Goal: Task Accomplishment & Management: Manage account settings

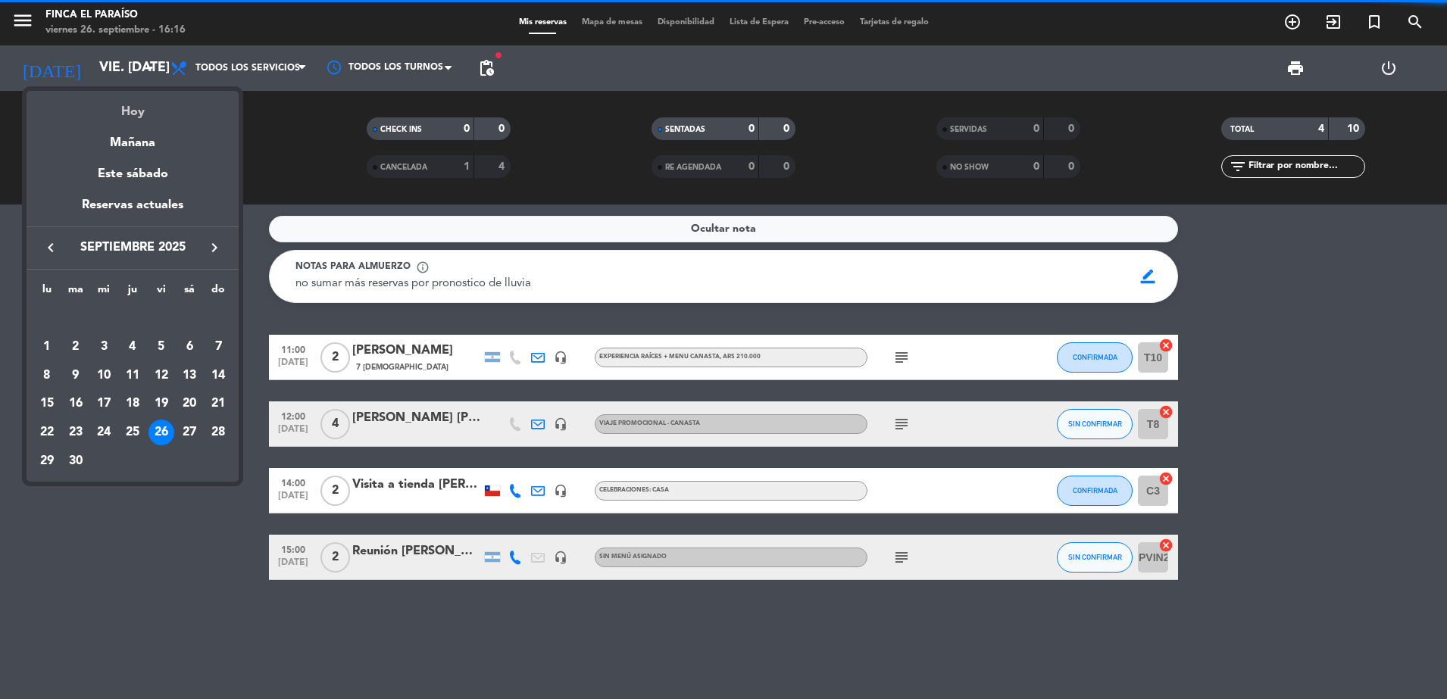
click at [131, 114] on div "Hoy" at bounding box center [133, 106] width 212 height 31
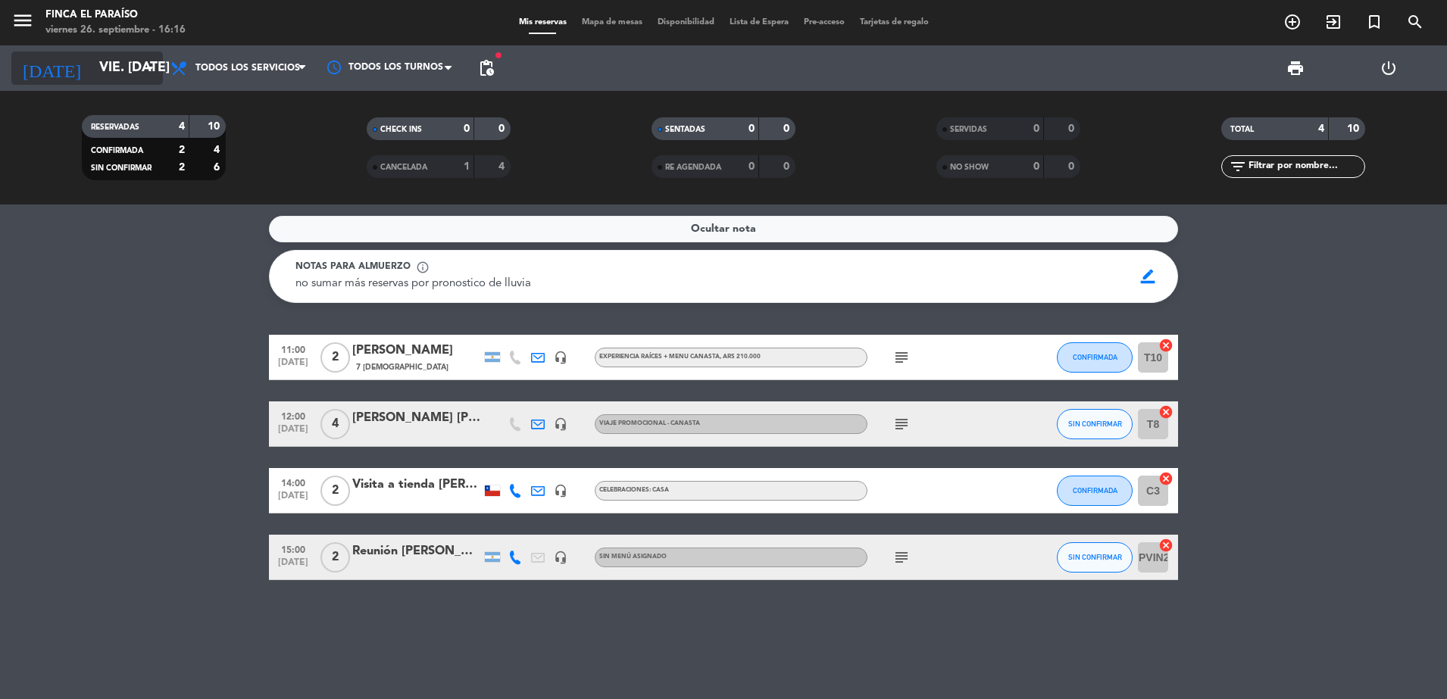
click at [105, 59] on input "vie. [DATE]" at bounding box center [180, 68] width 176 height 30
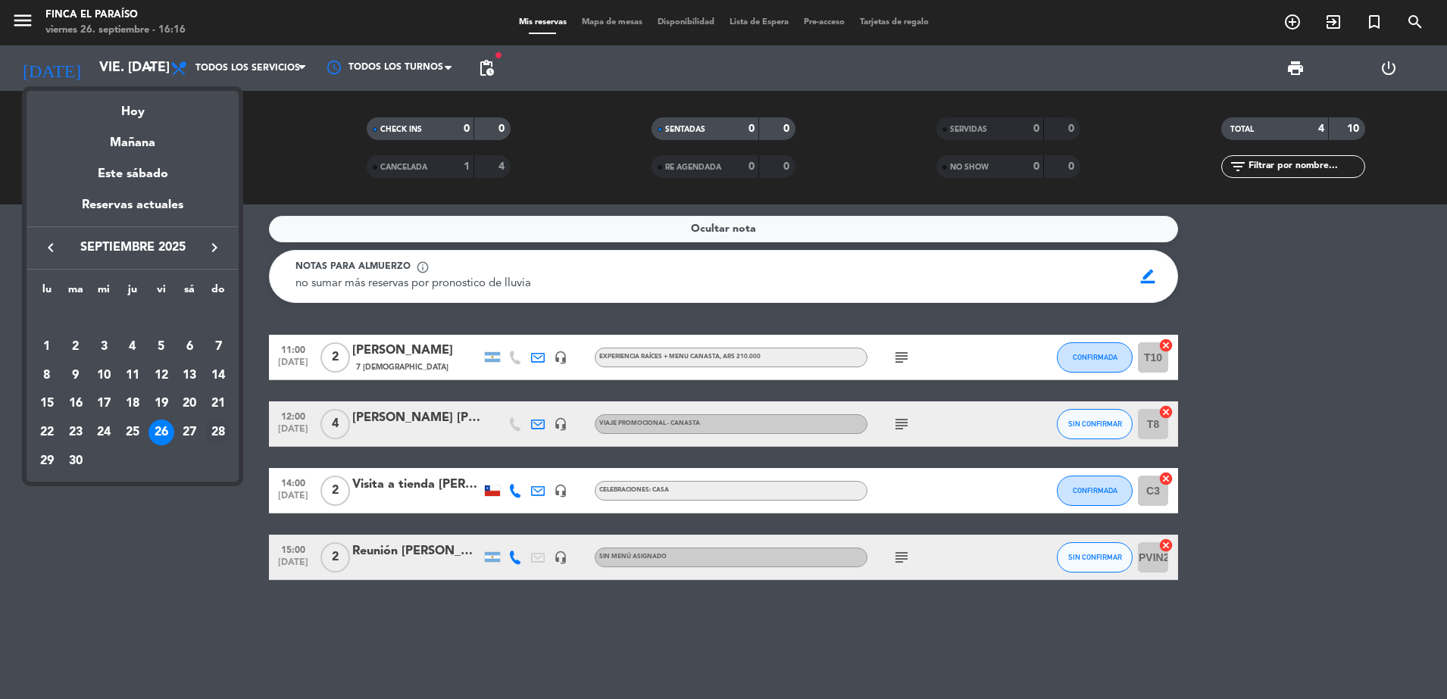
click at [221, 440] on div "28" at bounding box center [218, 433] width 26 height 26
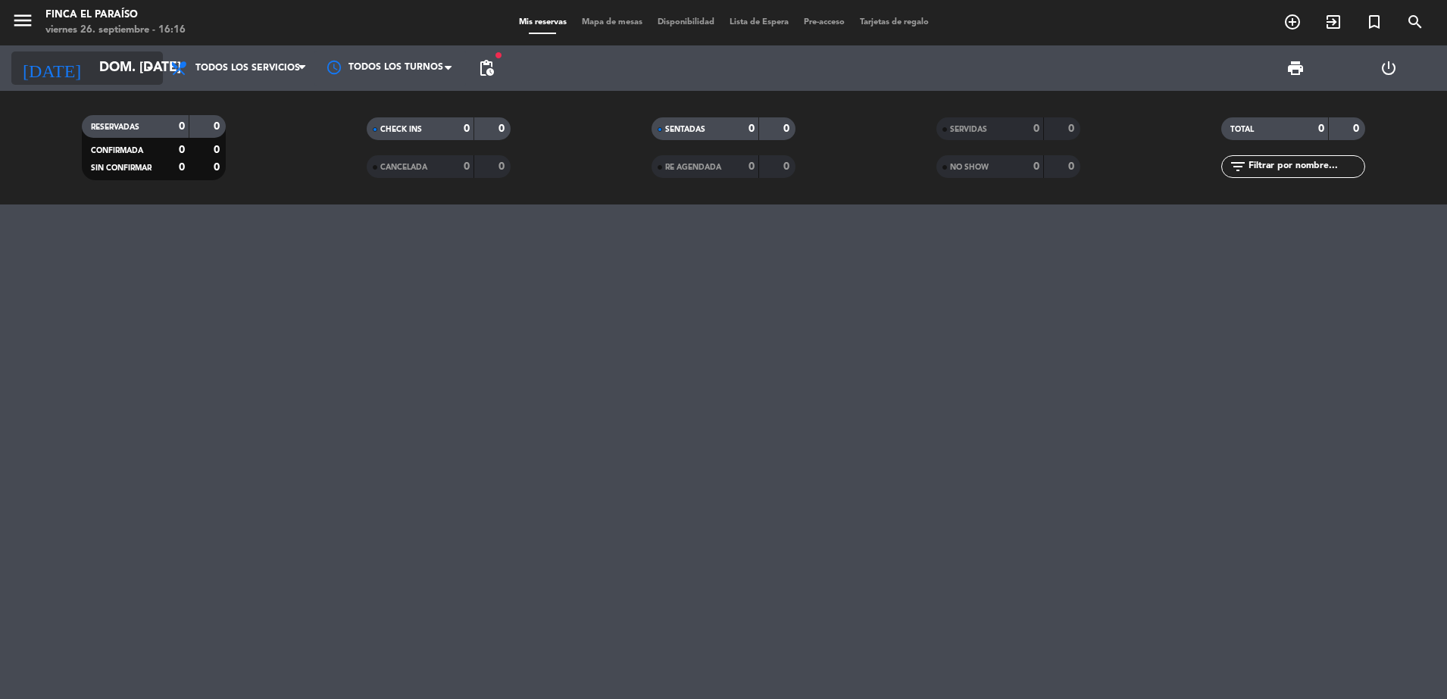
click at [107, 61] on input "dom. [DATE]" at bounding box center [180, 68] width 176 height 30
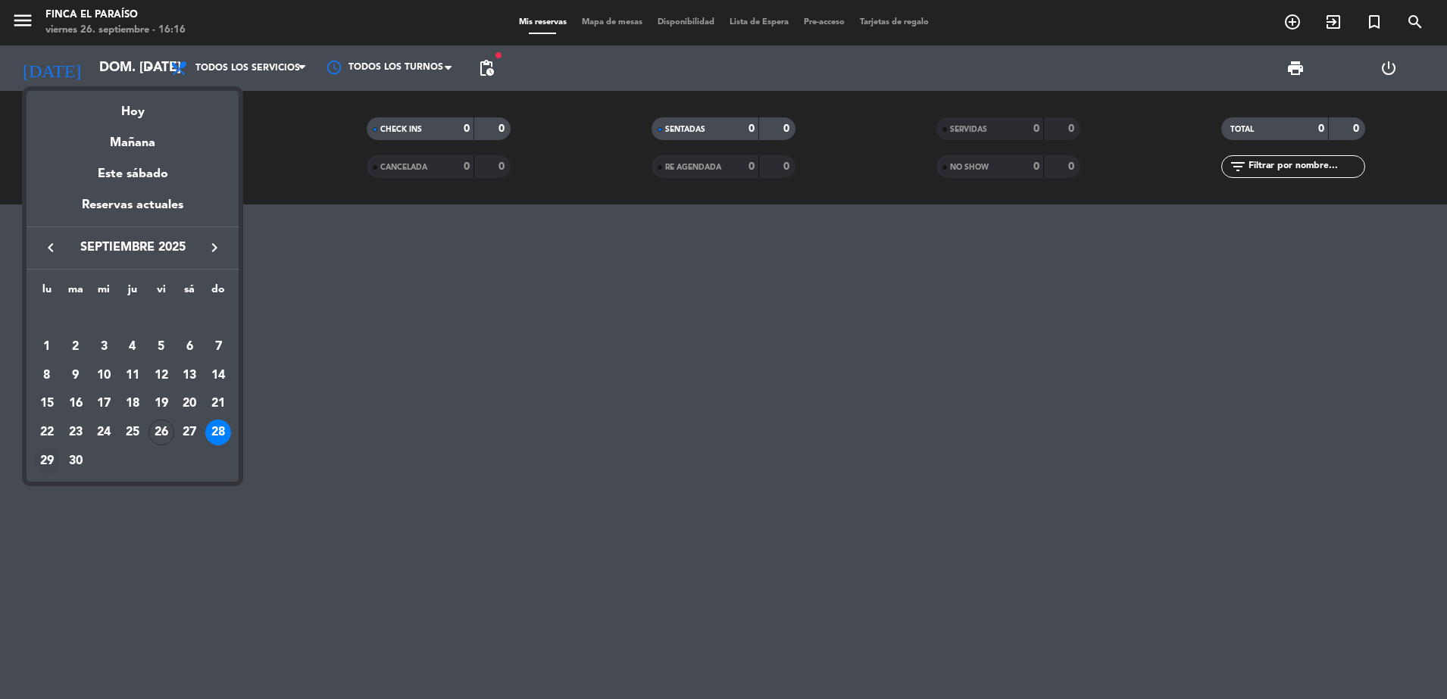
click at [42, 464] on div "29" at bounding box center [47, 462] width 26 height 26
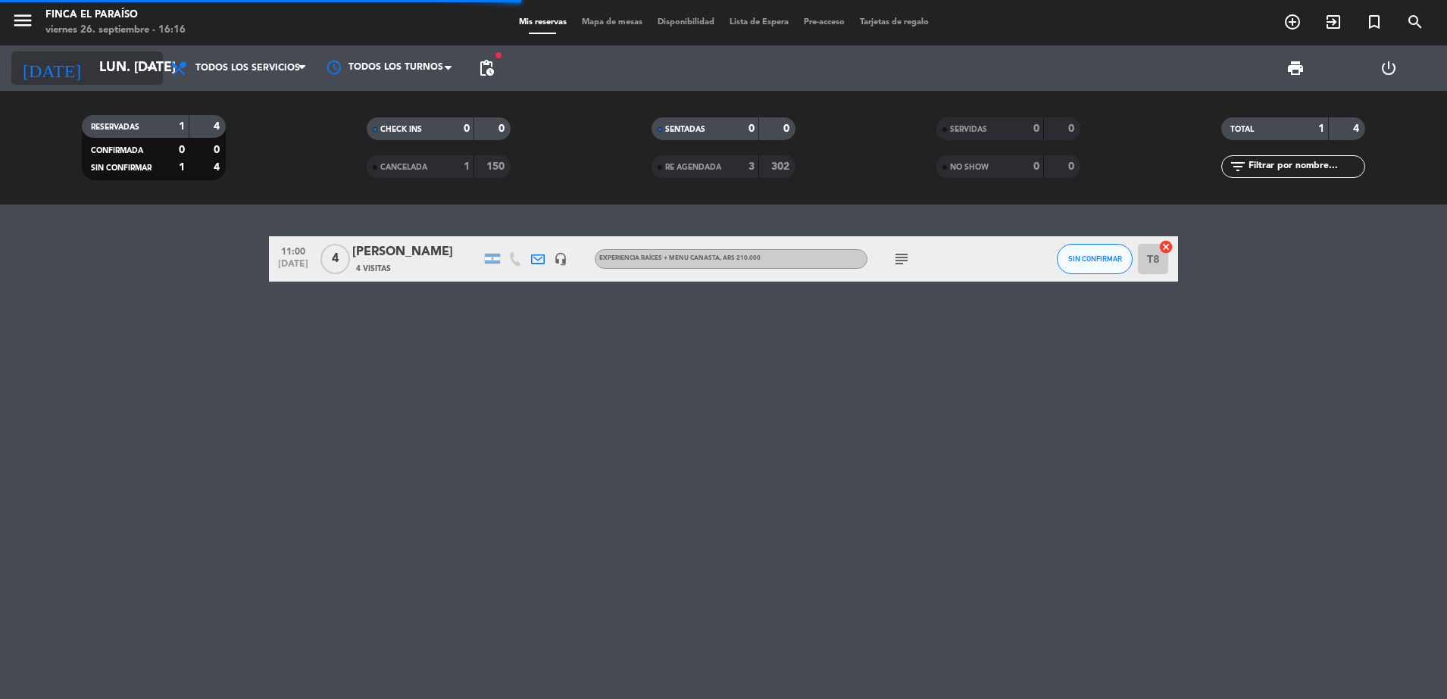
click at [114, 72] on input "lun. [DATE]" at bounding box center [180, 68] width 176 height 30
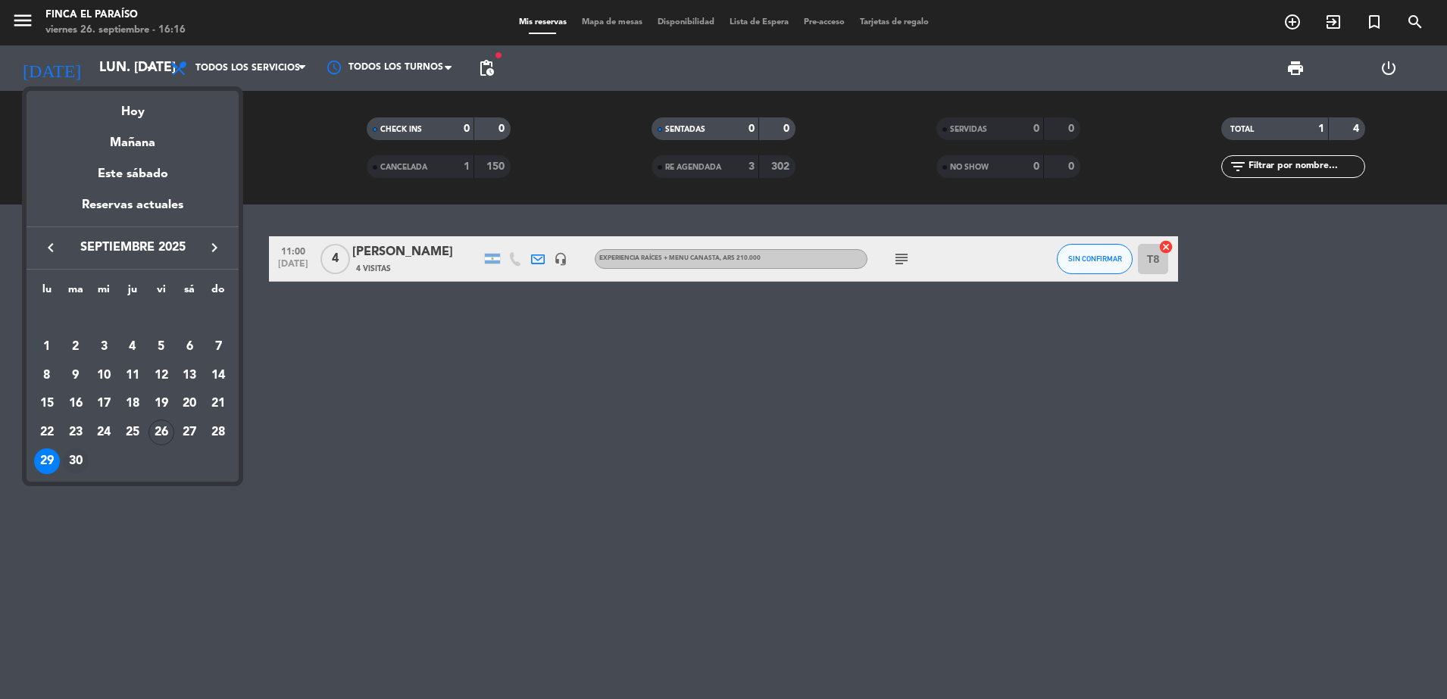
click at [76, 465] on div "30" at bounding box center [76, 462] width 26 height 26
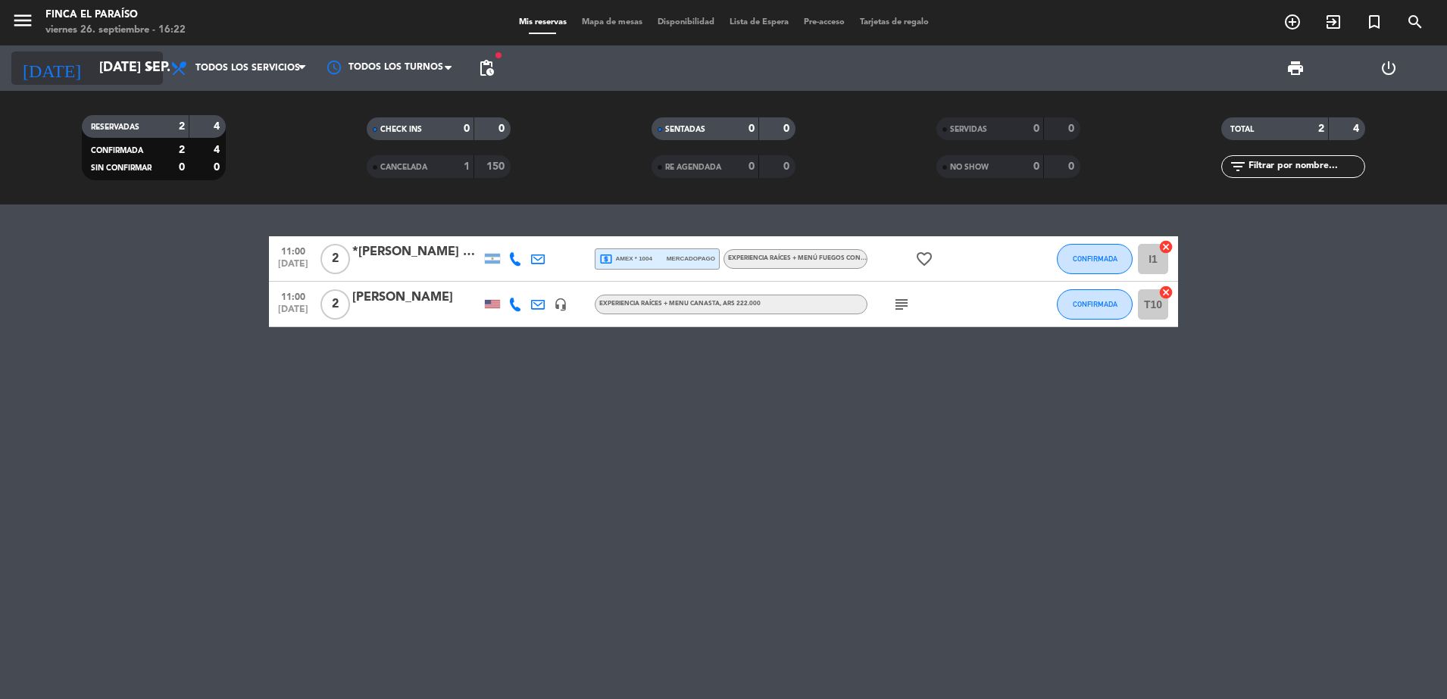
click at [111, 58] on input "[DATE] sep." at bounding box center [180, 68] width 176 height 30
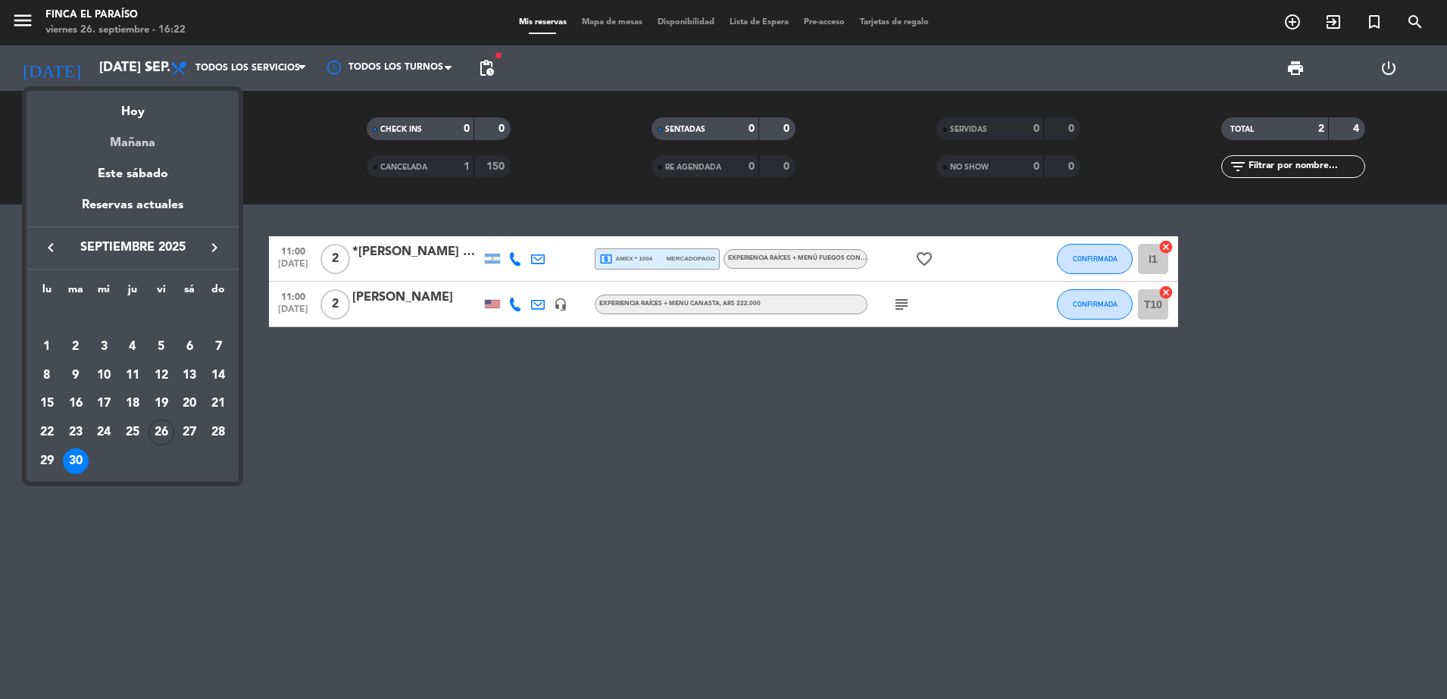
click at [133, 124] on div "Mañana" at bounding box center [133, 137] width 212 height 31
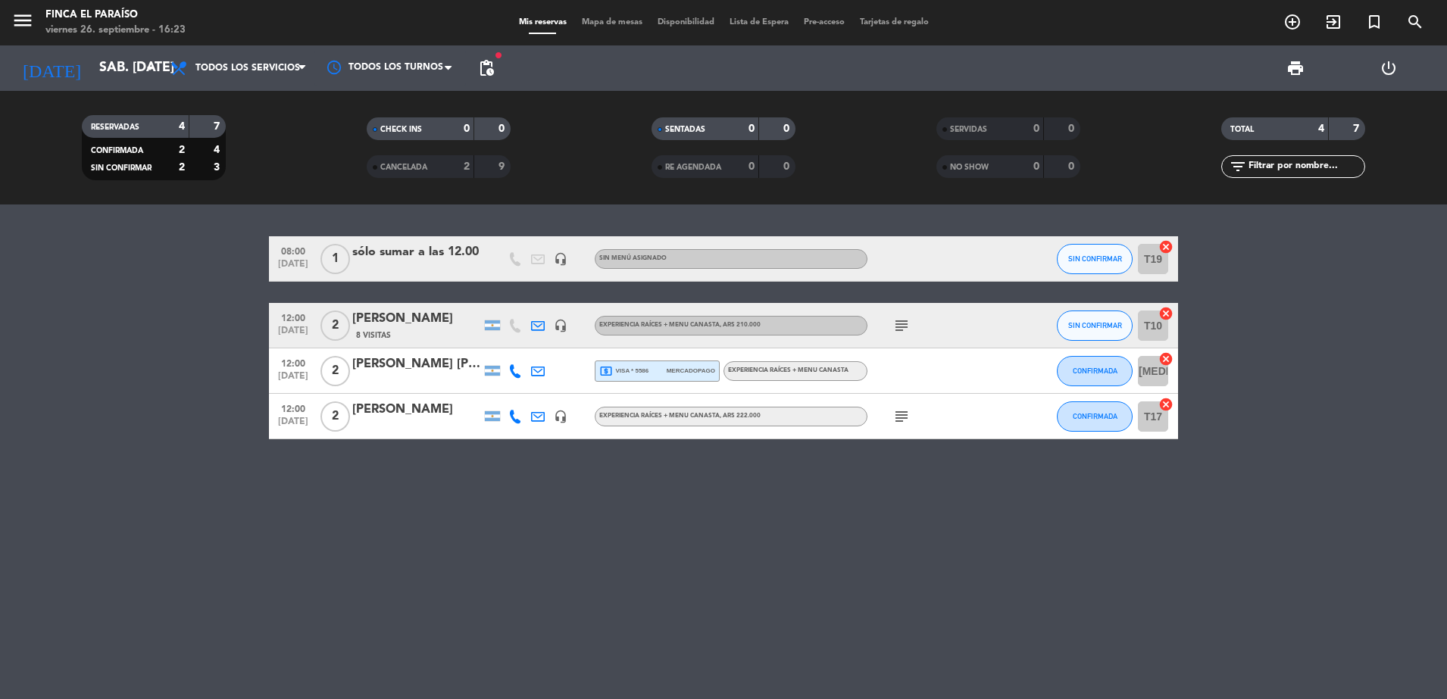
click at [499, 322] on div at bounding box center [492, 326] width 15 height 10
click at [486, 368] on div at bounding box center [492, 371] width 15 height 10
click at [629, 366] on span "local_atm visa * 5586" at bounding box center [623, 371] width 49 height 14
click at [970, 371] on div at bounding box center [936, 371] width 136 height 45
click at [131, 67] on input "sáb. [DATE]" at bounding box center [180, 68] width 176 height 30
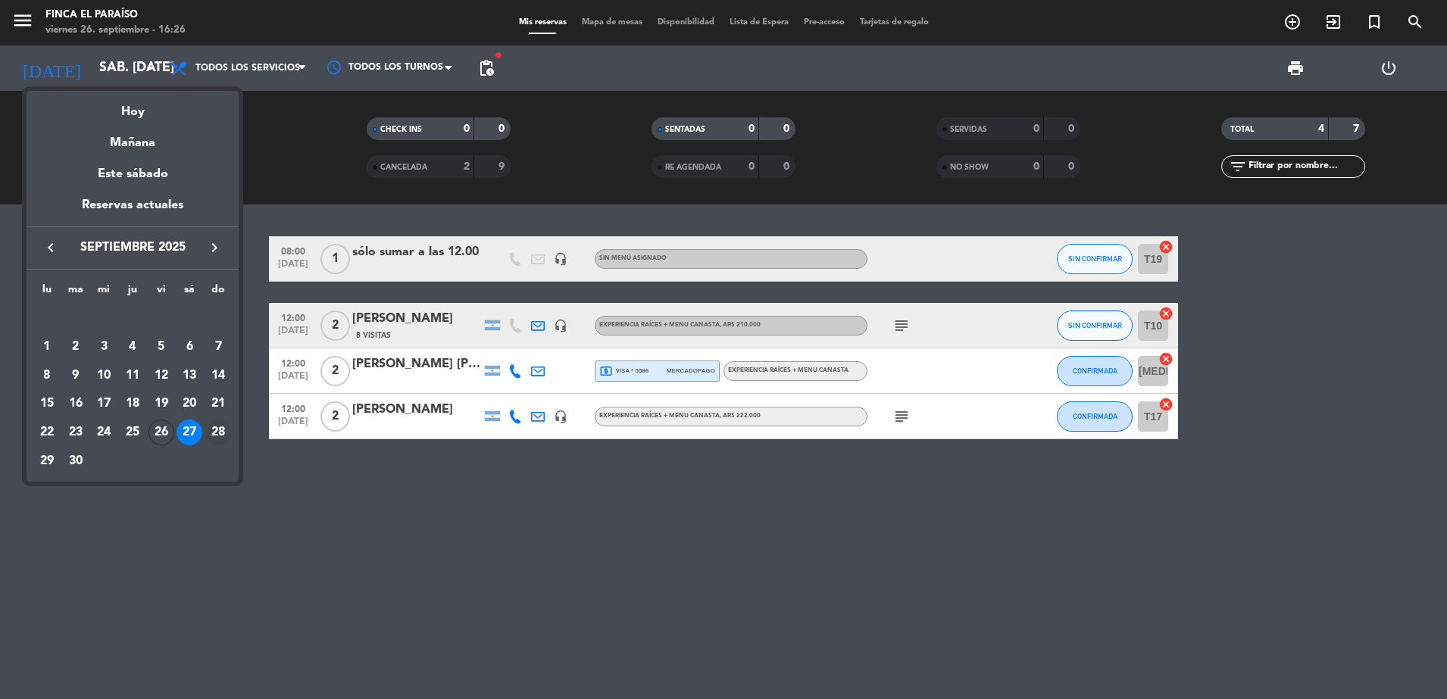
click at [218, 436] on div "28" at bounding box center [218, 433] width 26 height 26
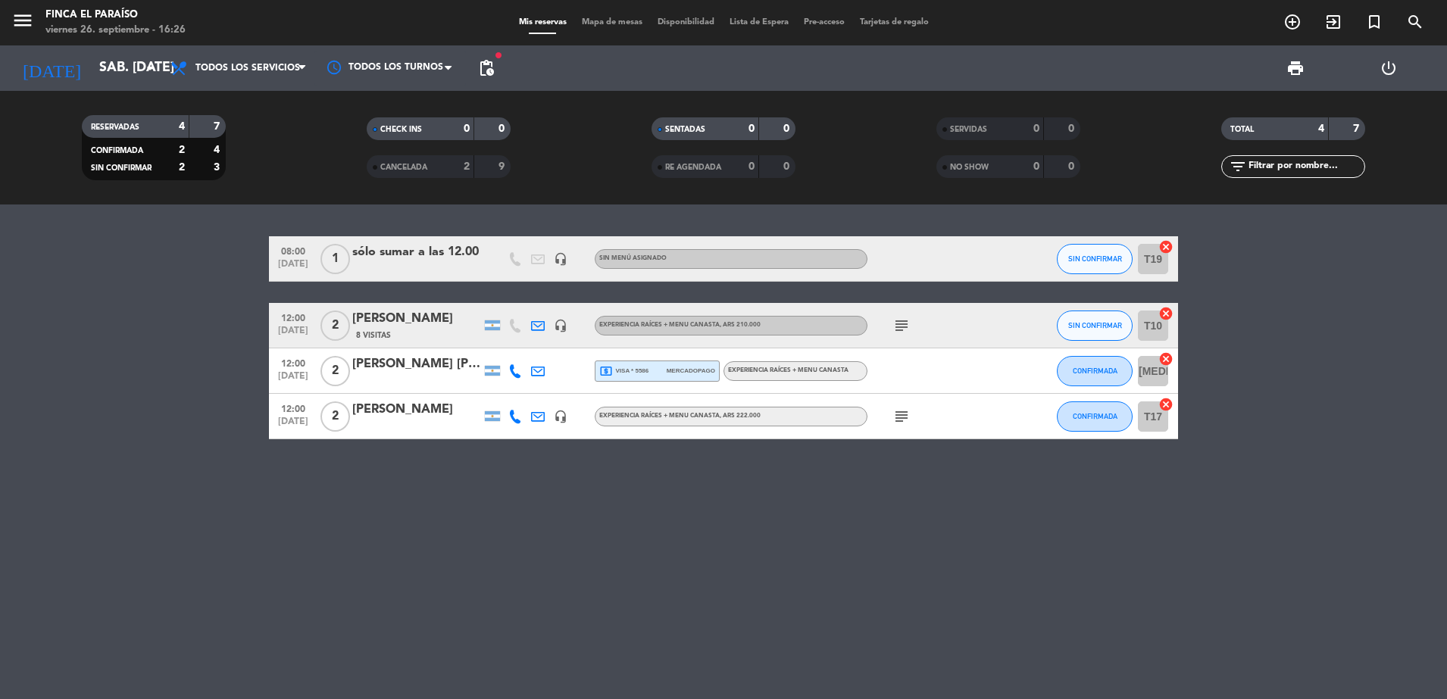
type input "dom. [DATE]"
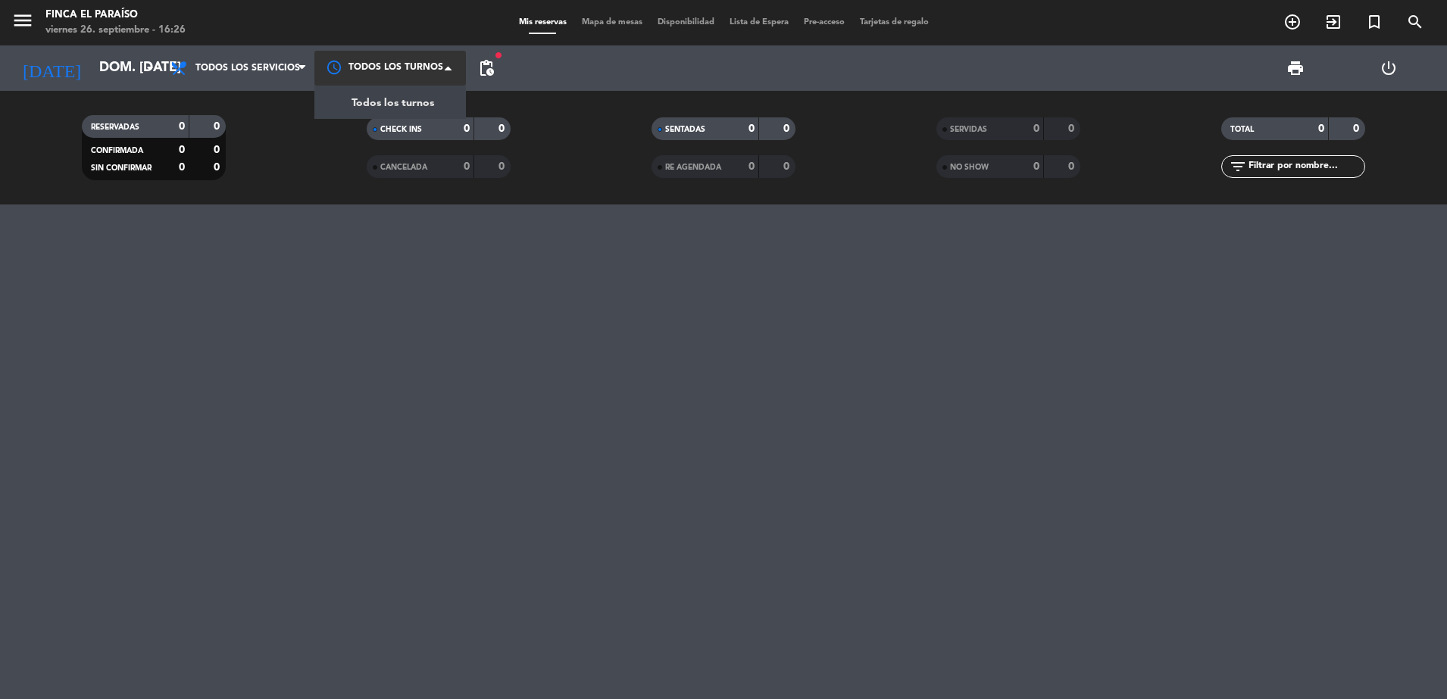
click at [446, 67] on span at bounding box center [452, 68] width 15 height 15
click at [478, 66] on span "pending_actions" at bounding box center [486, 68] width 18 height 18
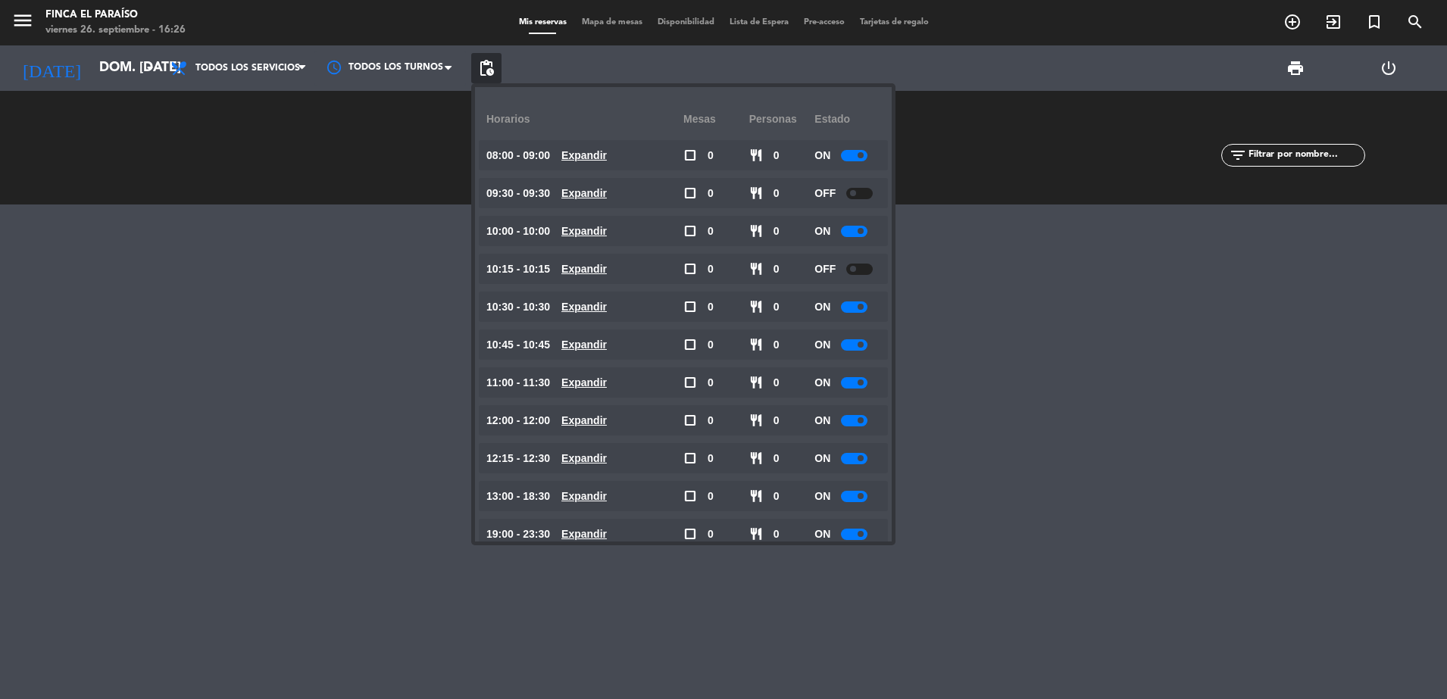
click at [854, 157] on div at bounding box center [854, 155] width 27 height 11
click at [854, 220] on div "ON" at bounding box center [848, 231] width 66 height 30
click at [853, 229] on div at bounding box center [854, 231] width 27 height 11
click at [856, 233] on div at bounding box center [854, 231] width 27 height 11
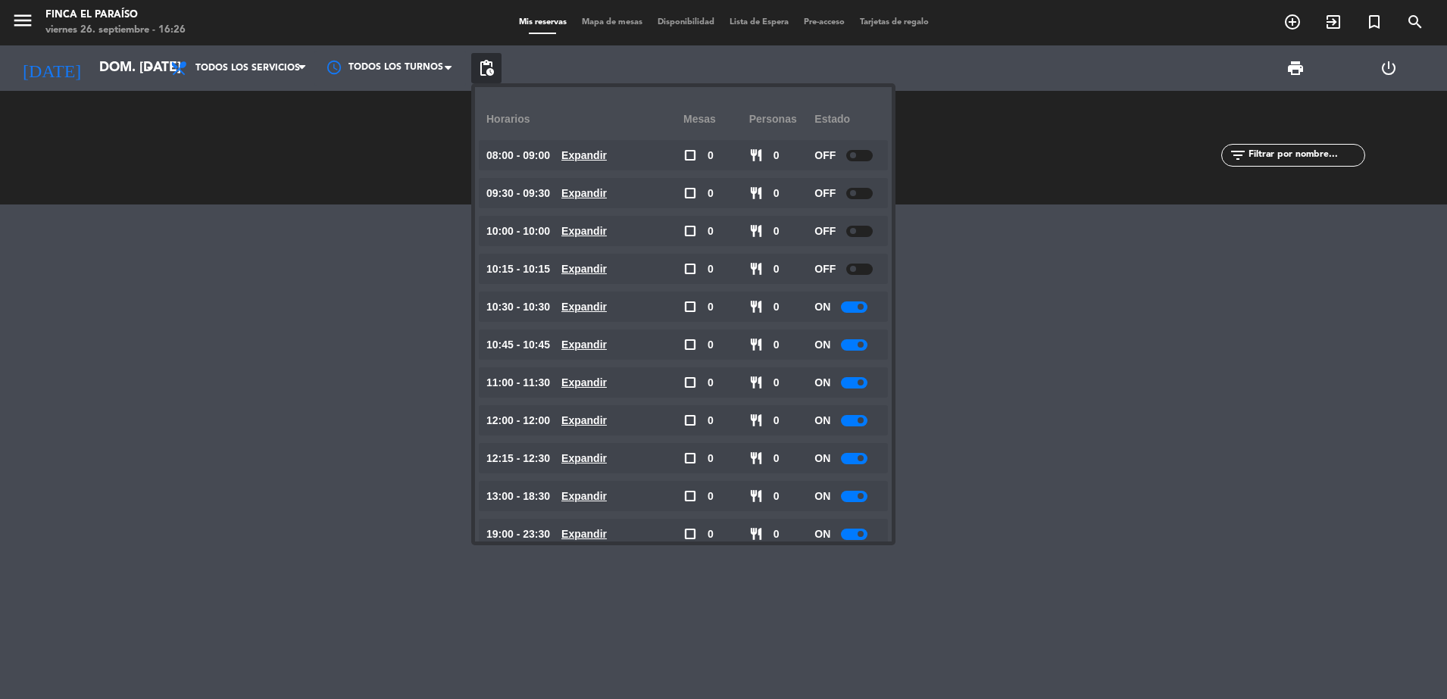
click at [861, 307] on span at bounding box center [861, 307] width 6 height 6
click at [852, 382] on div at bounding box center [854, 382] width 27 height 11
click at [852, 382] on span at bounding box center [853, 383] width 6 height 6
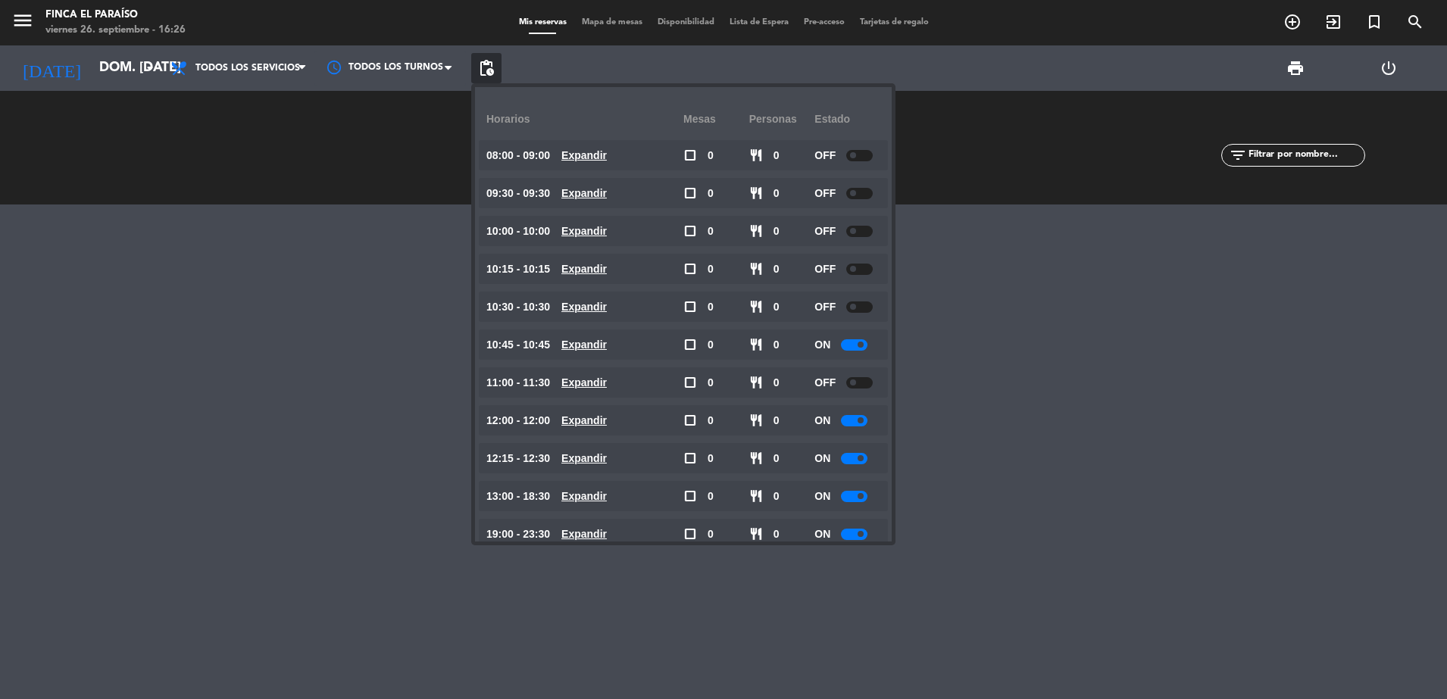
click at [864, 416] on div at bounding box center [854, 420] width 27 height 11
click at [860, 418] on span at bounding box center [861, 421] width 6 height 6
click at [860, 418] on div at bounding box center [859, 420] width 27 height 11
click at [854, 455] on div at bounding box center [854, 458] width 27 height 11
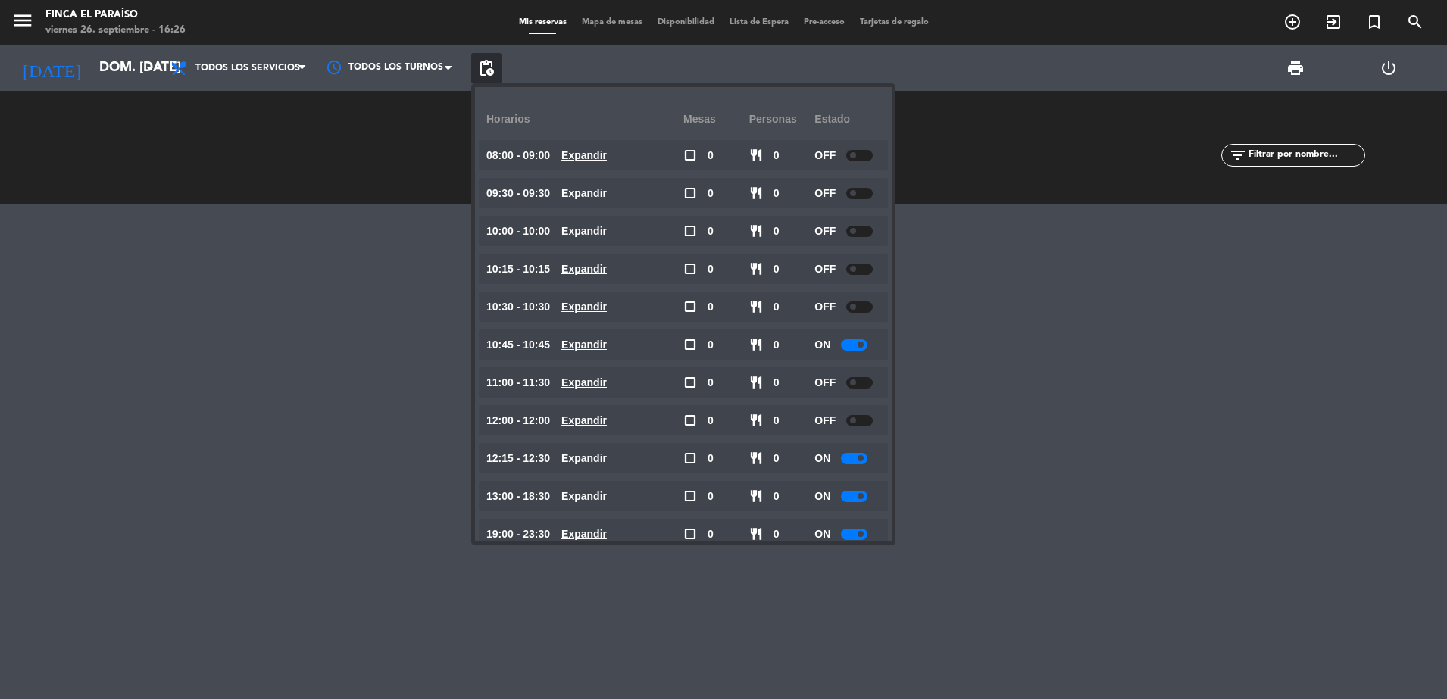
click at [854, 455] on div at bounding box center [854, 458] width 27 height 11
click at [859, 458] on div at bounding box center [854, 458] width 27 height 11
click at [859, 458] on div at bounding box center [859, 458] width 27 height 11
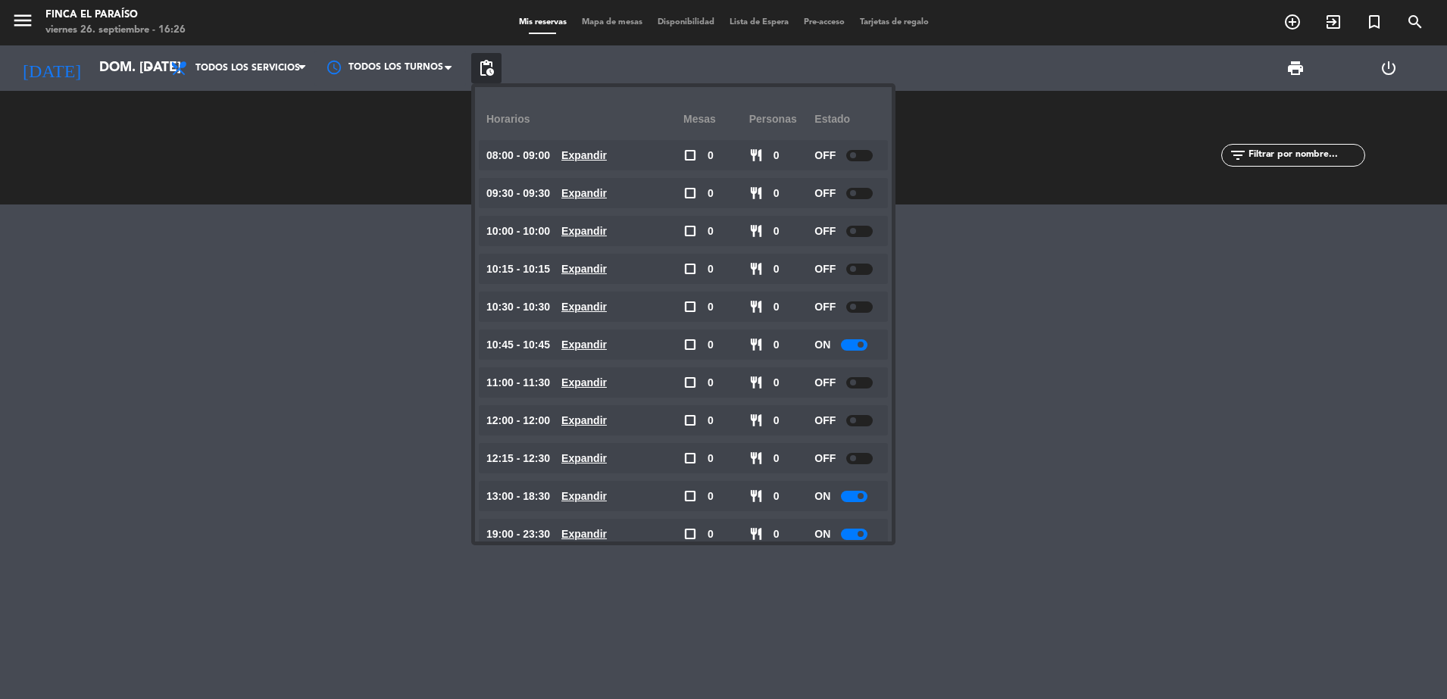
click at [859, 458] on div at bounding box center [859, 458] width 27 height 11
click at [315, 302] on div at bounding box center [723, 452] width 1447 height 495
